Goal: Task Accomplishment & Management: Complete application form

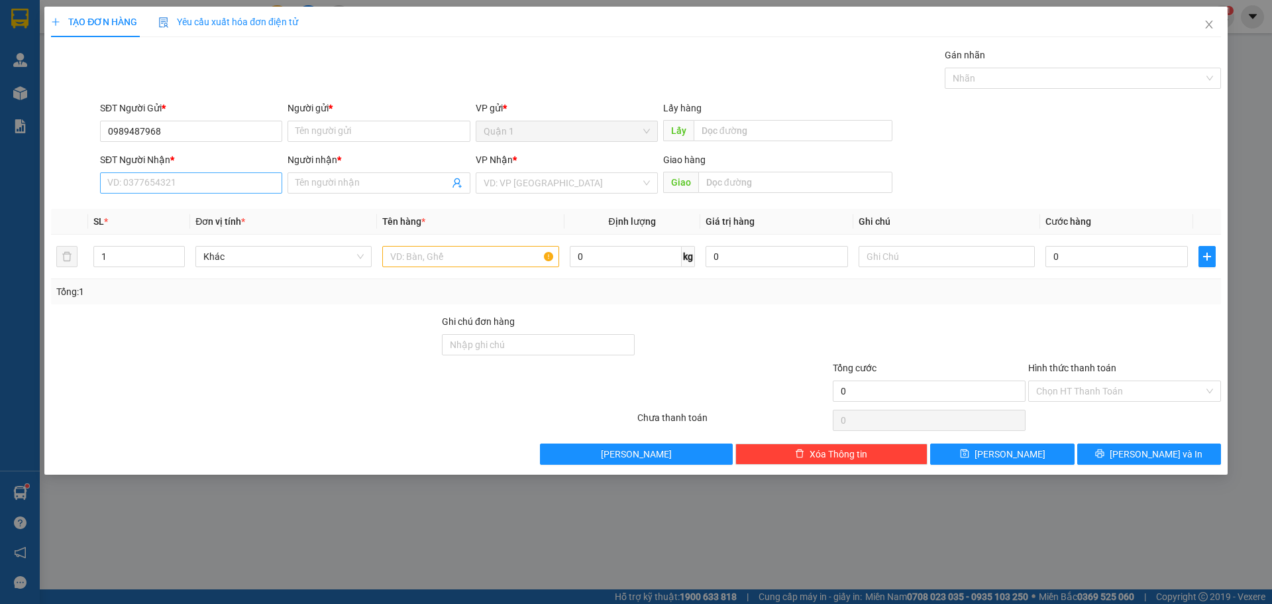
type input "0989487968"
click at [176, 177] on input "SĐT Người Nhận *" at bounding box center [191, 182] width 182 height 21
paste input "0989487968"
type input "0989487968"
click at [413, 135] on input "Người gửi *" at bounding box center [379, 131] width 182 height 21
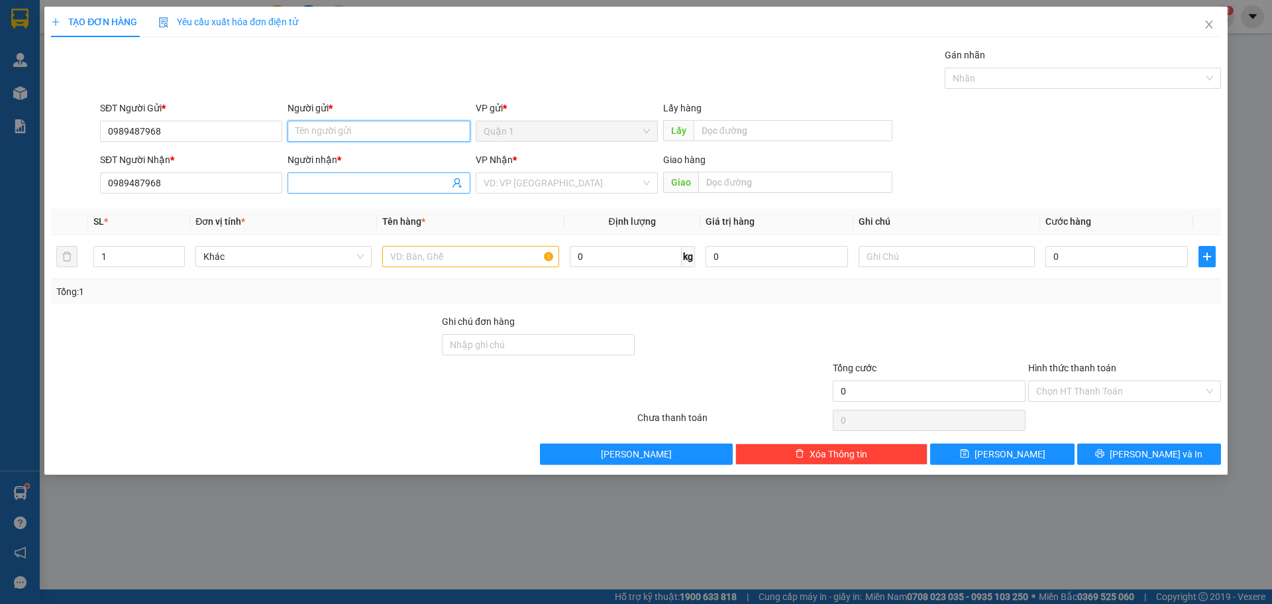
paste input "[DEMOGRAPHIC_DATA]"
type input "[DEMOGRAPHIC_DATA]"
click at [344, 171] on div "Người nhận *" at bounding box center [379, 162] width 182 height 20
click at [348, 180] on input "Người nhận *" at bounding box center [372, 183] width 153 height 15
paste input "[DEMOGRAPHIC_DATA]"
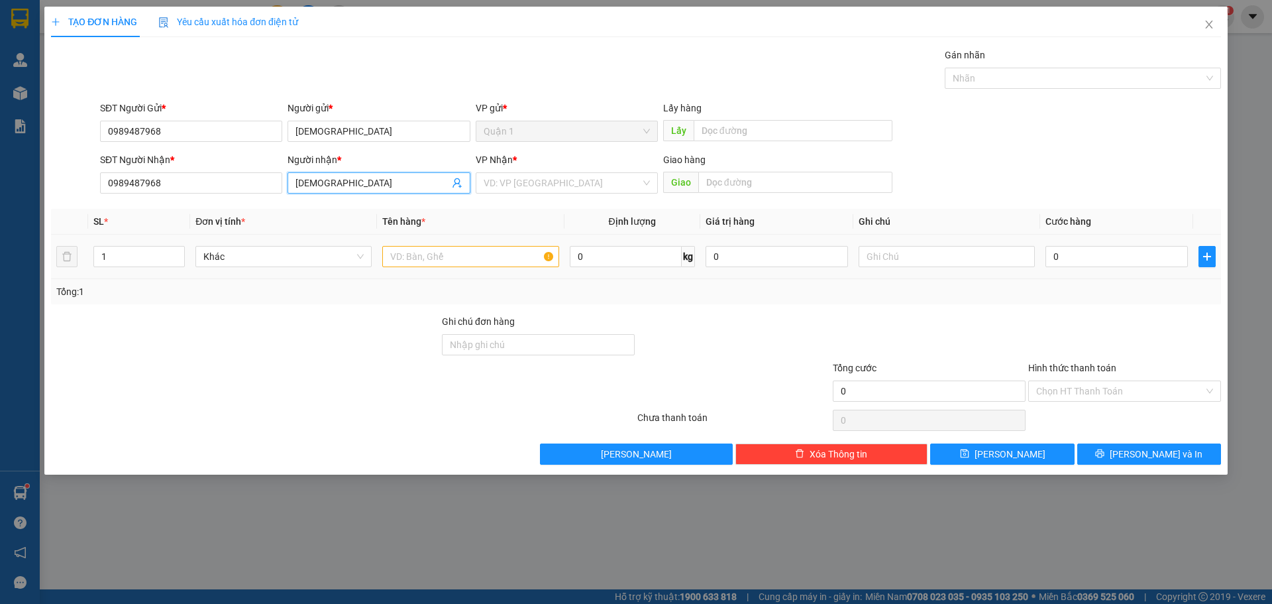
type input "[DEMOGRAPHIC_DATA]"
click at [421, 266] on input "text" at bounding box center [470, 256] width 176 height 21
type input "tivi"
click at [1095, 254] on input "0" at bounding box center [1117, 256] width 142 height 21
type input "2"
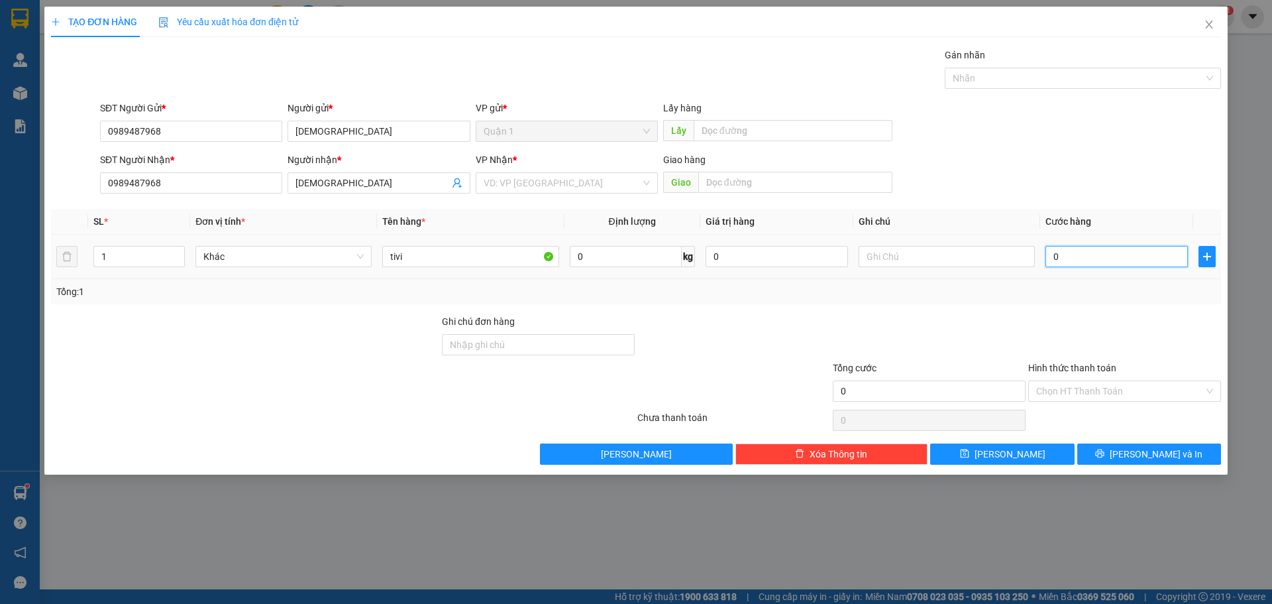
type input "2"
type input "20"
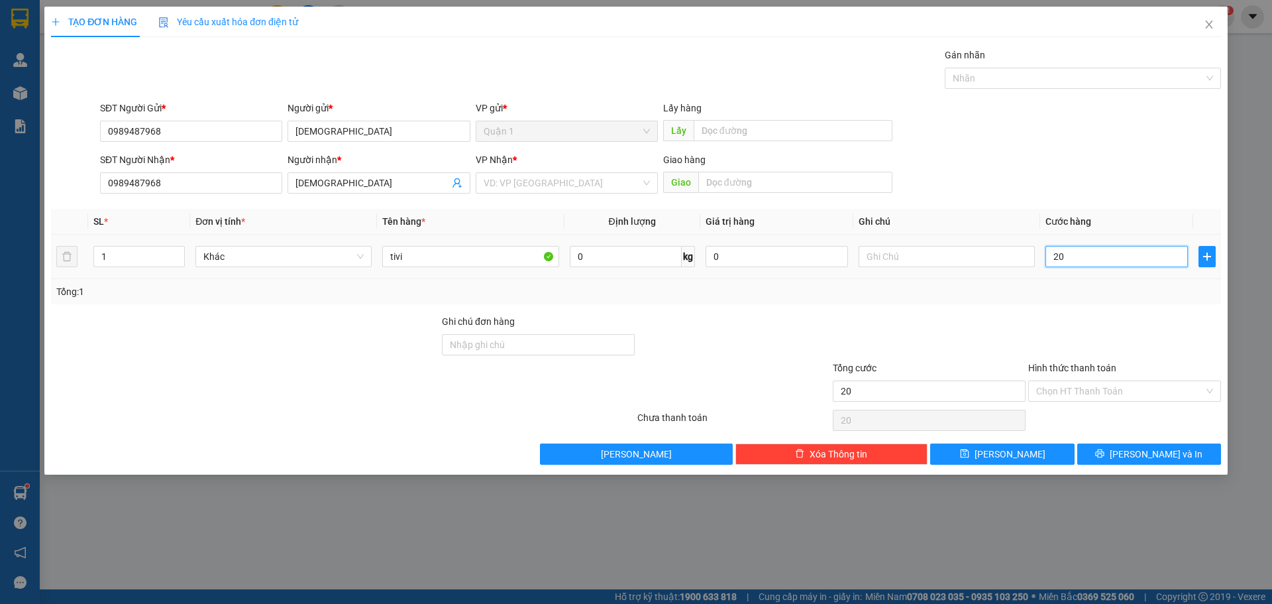
type input "200"
type input "200.000"
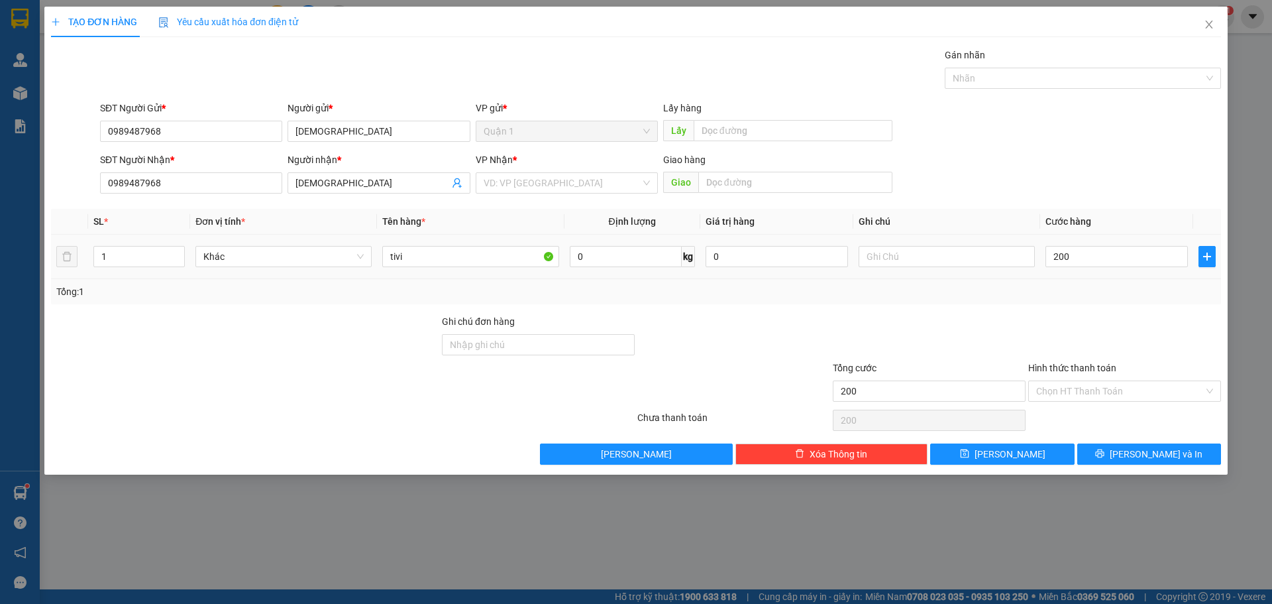
type input "200.000"
click at [1091, 307] on div "Transit Pickup Surcharge Ids Transit Deliver Surcharge Ids Transit Deliver Surc…" at bounding box center [636, 256] width 1170 height 417
drag, startPoint x: 869, startPoint y: 267, endPoint x: 876, endPoint y: 265, distance: 7.6
click at [876, 265] on div at bounding box center [947, 256] width 176 height 27
click at [882, 264] on input "text" at bounding box center [947, 256] width 176 height 21
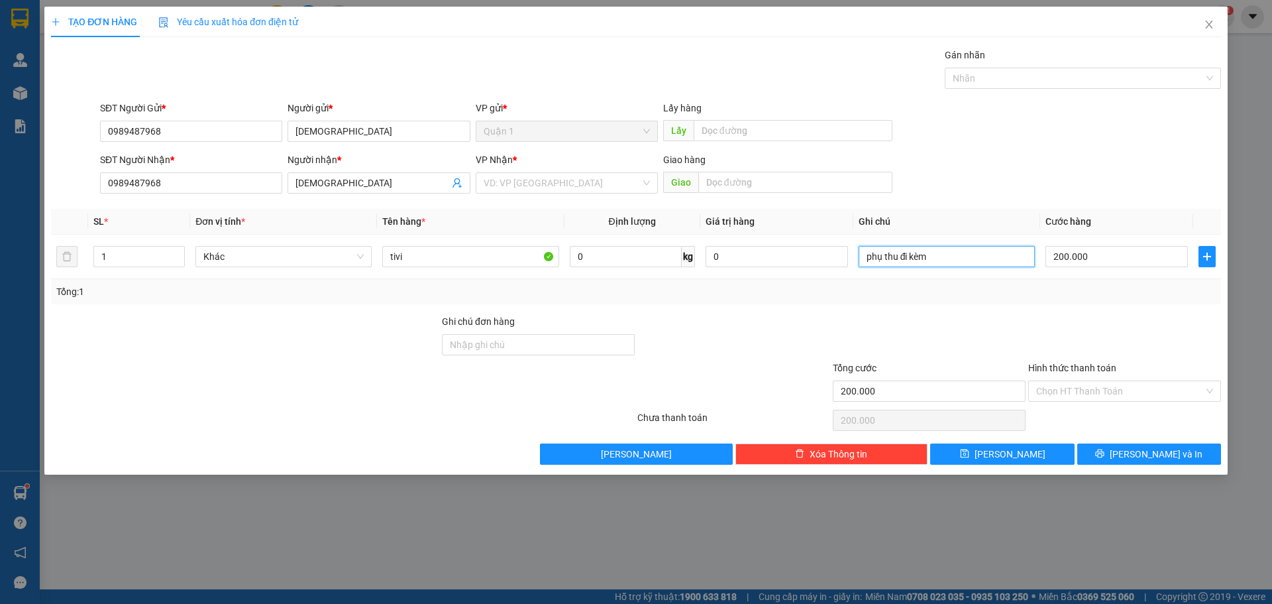
type input "phụ thu đi kèm"
click at [1125, 406] on div "Hình thức thanh toán Chọn HT Thanh Toán" at bounding box center [1125, 384] width 193 height 46
click at [1082, 396] on input "Hình thức thanh toán" at bounding box center [1121, 391] width 168 height 20
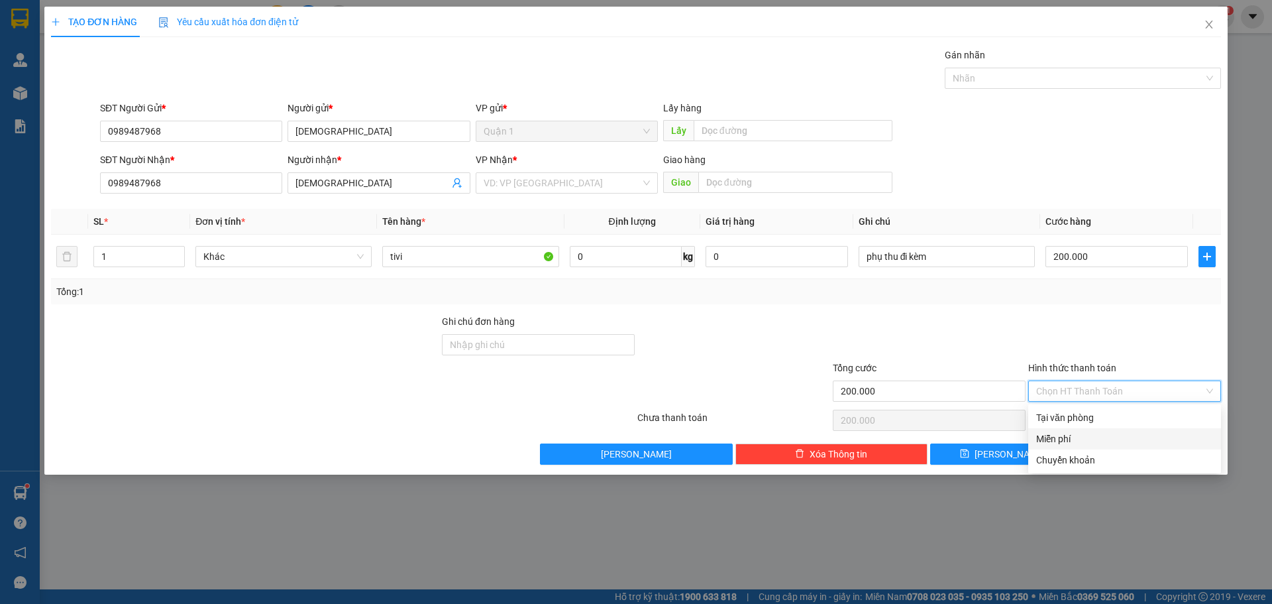
click at [1079, 419] on div "Tại văn phòng" at bounding box center [1125, 417] width 177 height 15
type input "0"
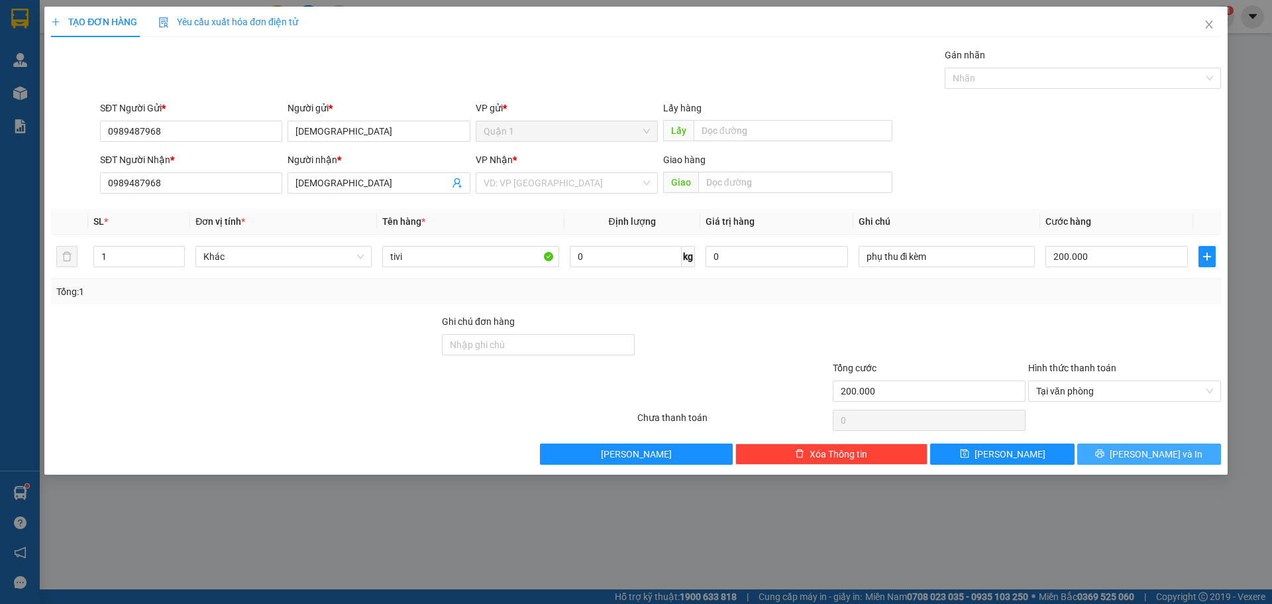
click at [1141, 457] on span "[PERSON_NAME] và In" at bounding box center [1156, 454] width 93 height 15
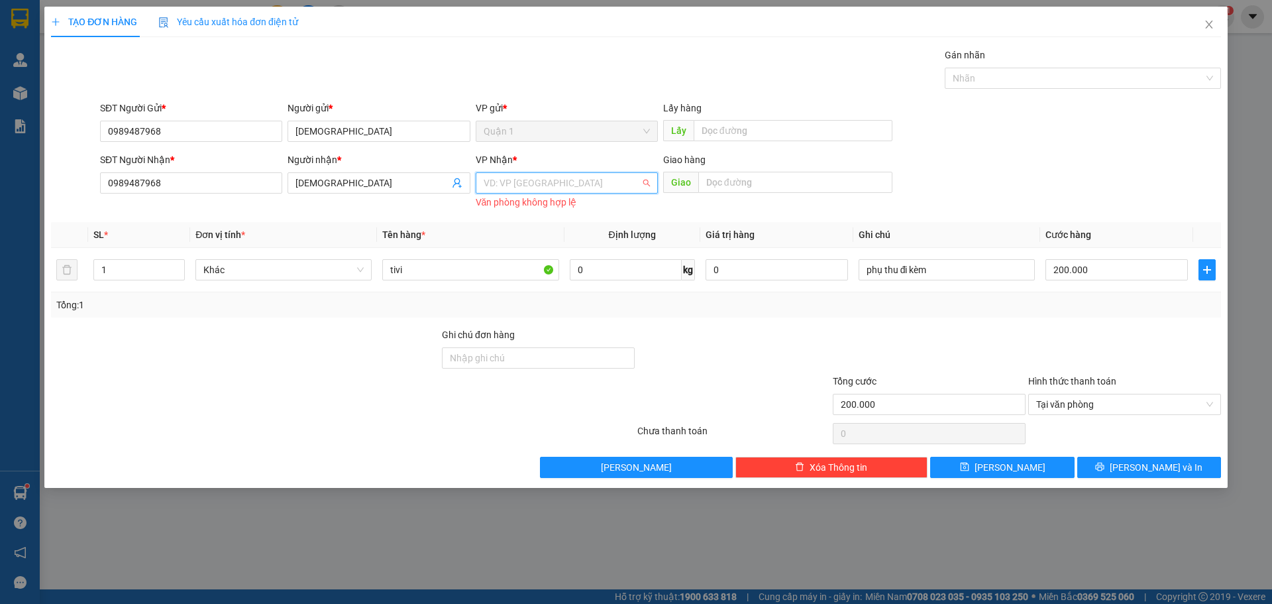
click at [570, 181] on input "search" at bounding box center [562, 183] width 157 height 20
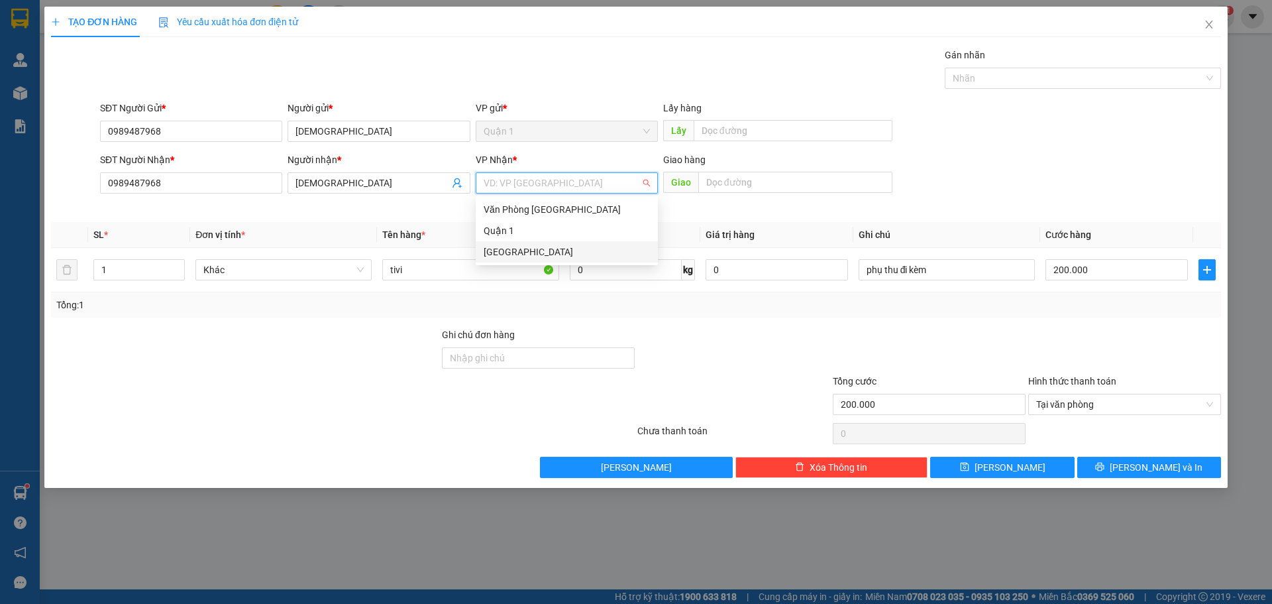
click at [550, 248] on div "[GEOGRAPHIC_DATA]" at bounding box center [567, 252] width 166 height 15
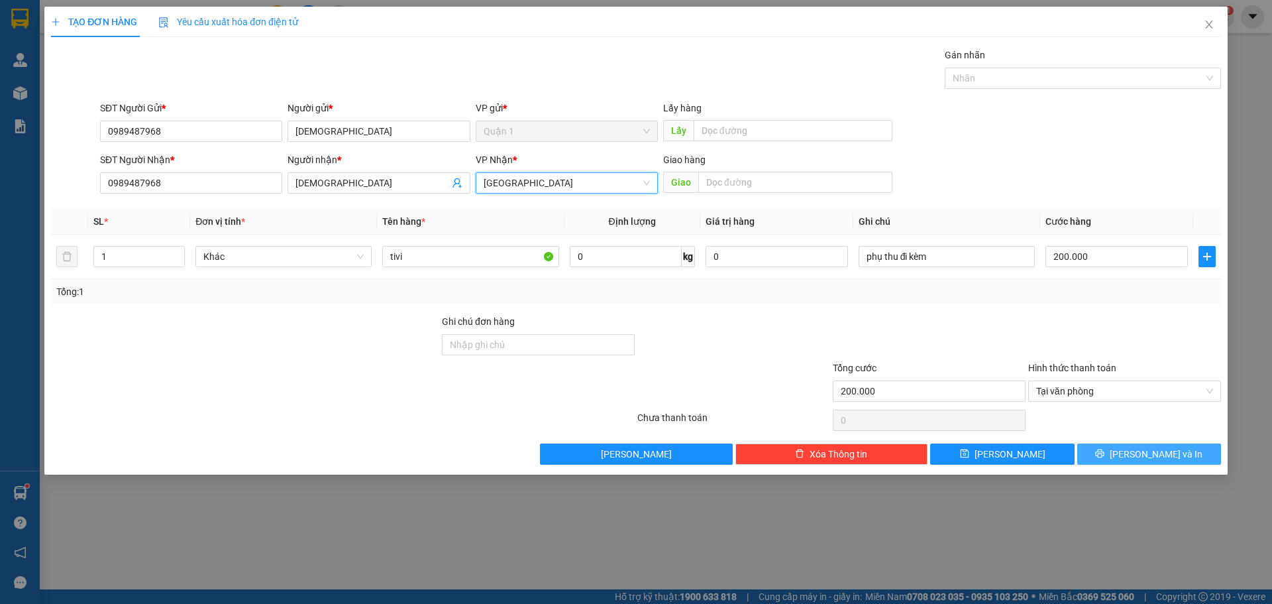
click at [1159, 459] on span "[PERSON_NAME] và In" at bounding box center [1156, 454] width 93 height 15
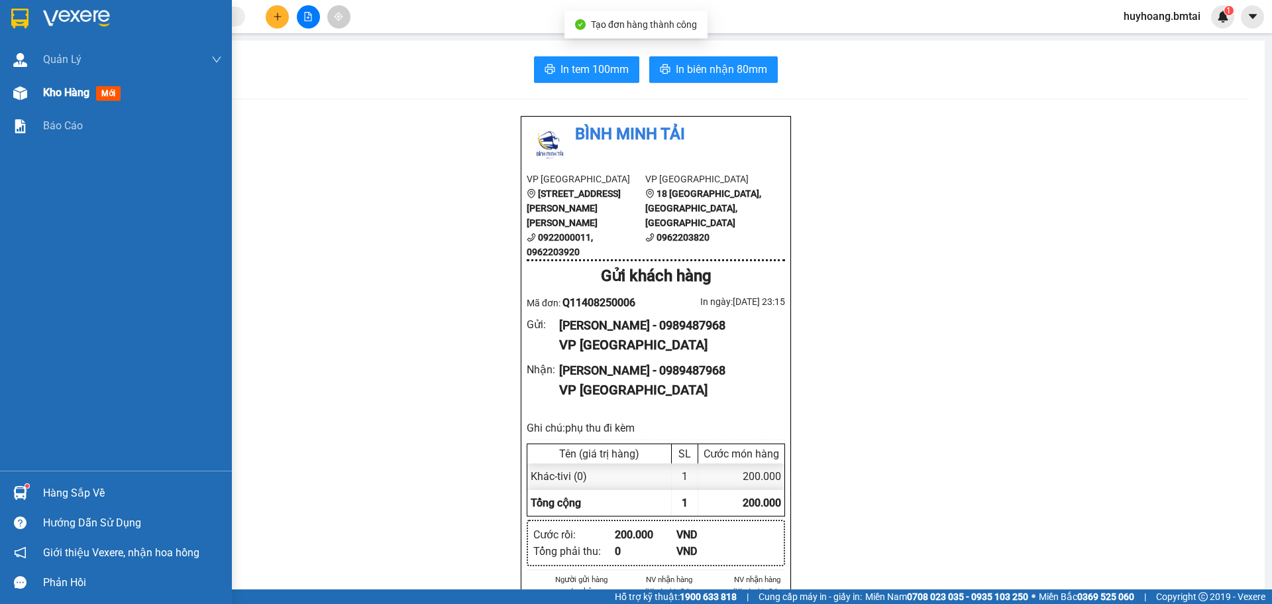
click at [54, 99] on span "Kho hàng" at bounding box center [66, 92] width 46 height 13
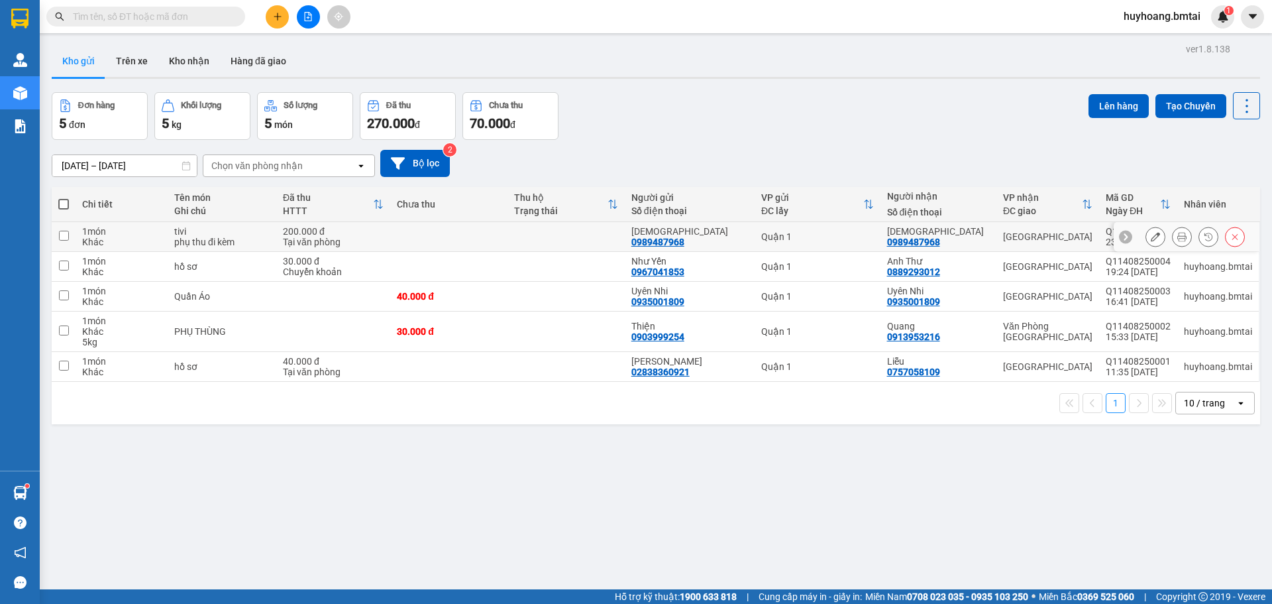
click at [308, 239] on div "Tại văn phòng" at bounding box center [333, 242] width 101 height 11
checkbox input "true"
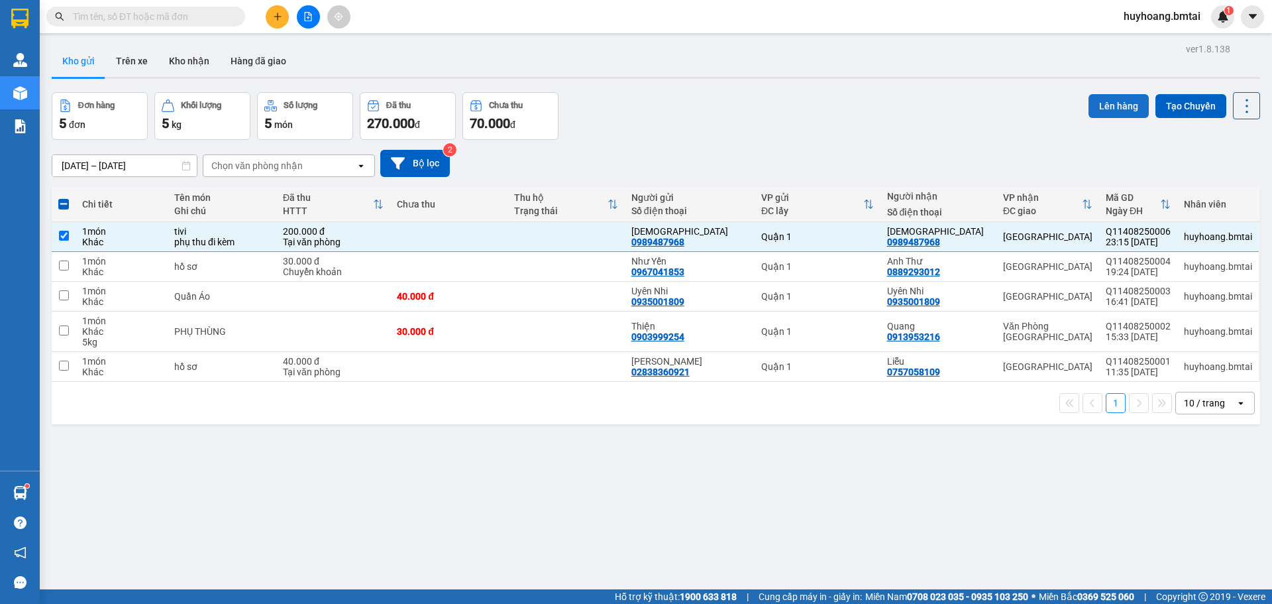
click at [1094, 101] on button "Lên hàng" at bounding box center [1119, 106] width 60 height 24
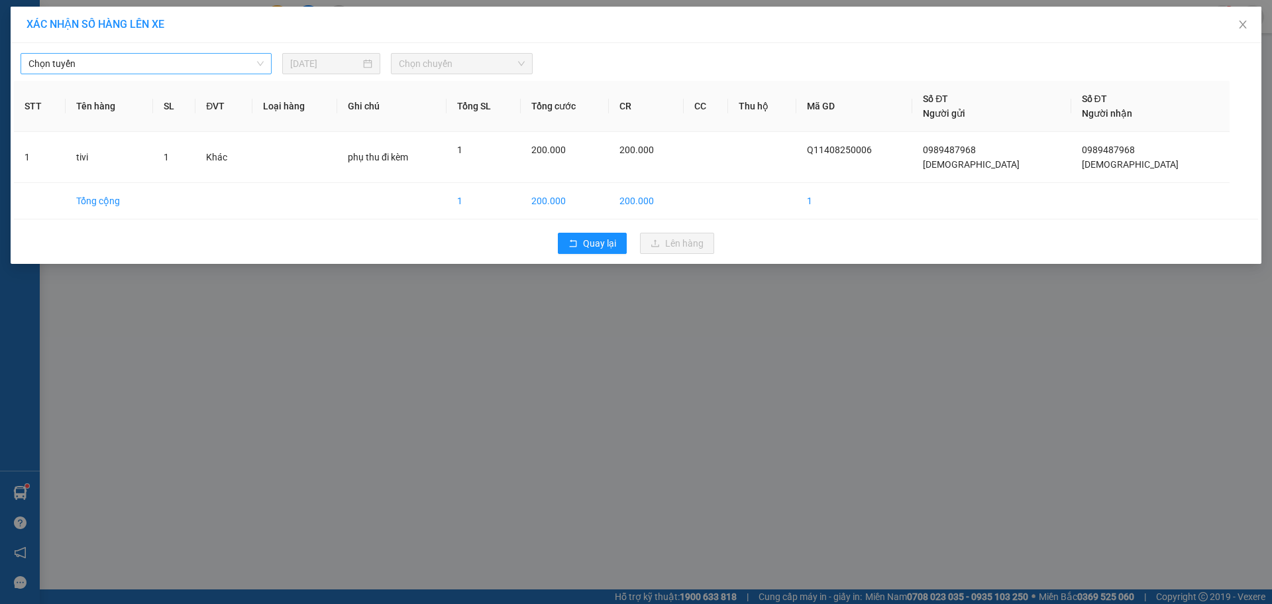
click at [74, 62] on span "Chọn tuyến" at bounding box center [145, 64] width 235 height 20
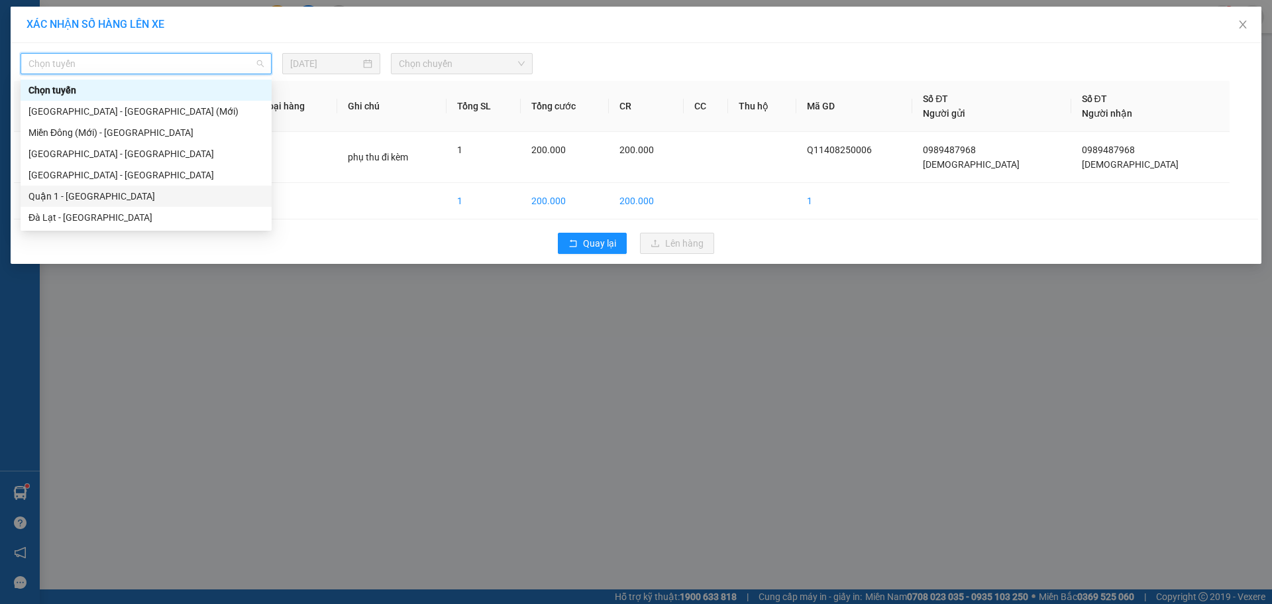
click at [140, 191] on div "Quận 1 - [GEOGRAPHIC_DATA]" at bounding box center [145, 196] width 235 height 15
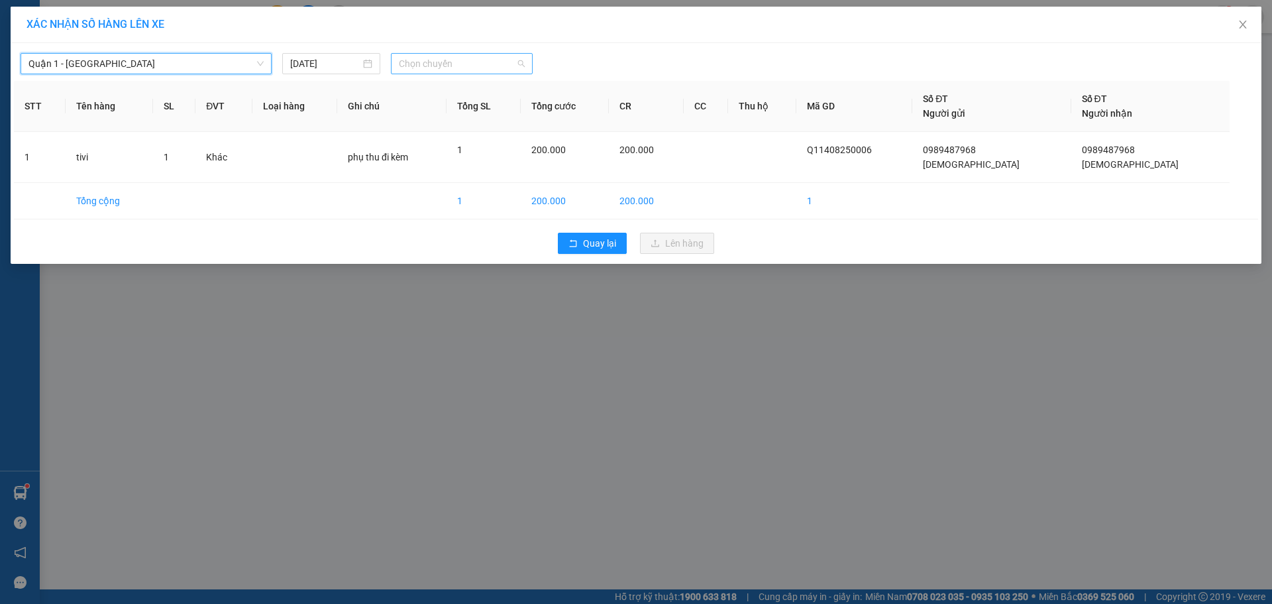
click at [437, 64] on span "Chọn chuyến" at bounding box center [462, 64] width 126 height 20
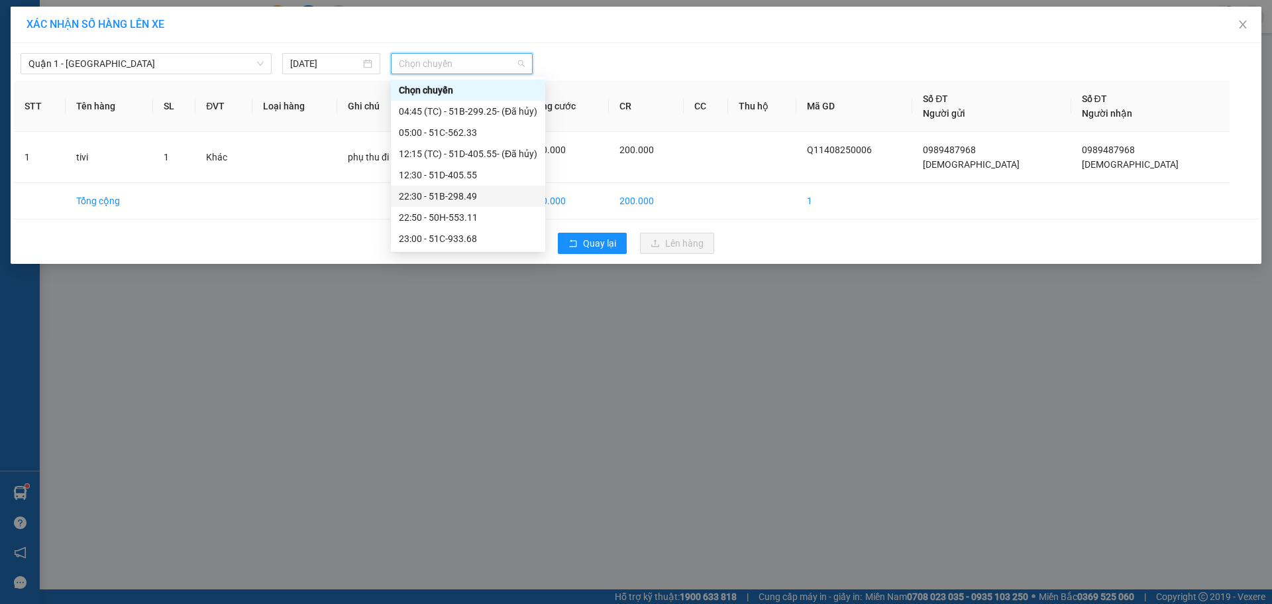
click at [469, 205] on div "22:30 - 51B-298.49" at bounding box center [468, 196] width 154 height 21
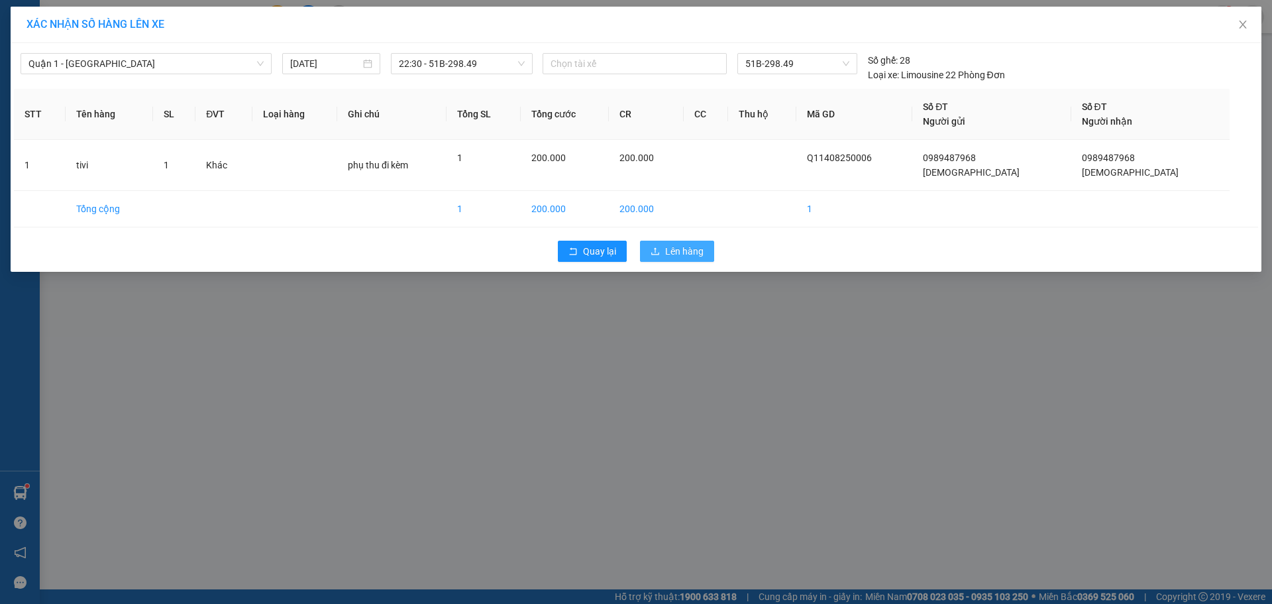
drag, startPoint x: 666, startPoint y: 245, endPoint x: 606, endPoint y: 261, distance: 62.4
click at [662, 247] on button "Lên hàng" at bounding box center [677, 251] width 74 height 21
